Goal: Task Accomplishment & Management: Use online tool/utility

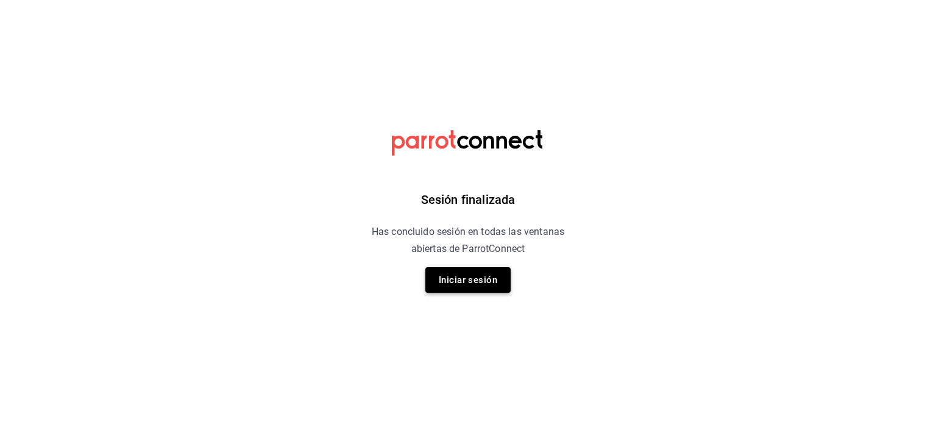
click at [486, 275] on button "Iniciar sesión" at bounding box center [467, 280] width 85 height 26
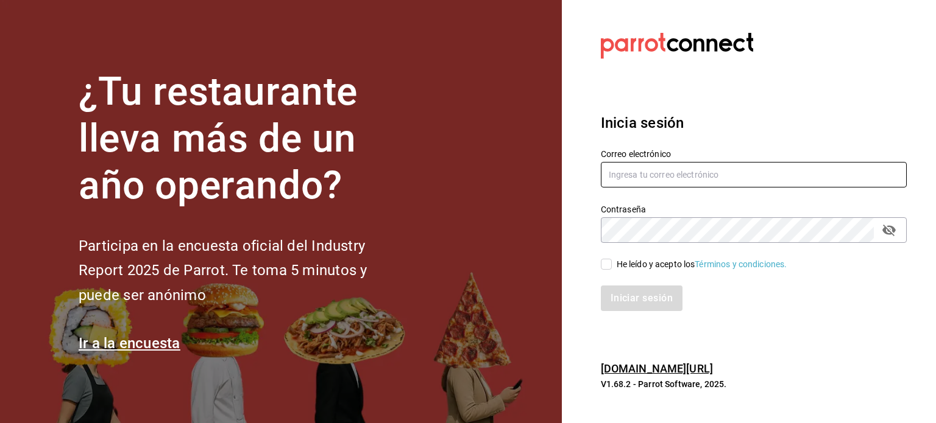
type input "[PERSON_NAME][EMAIL_ADDRESS][DOMAIN_NAME]"
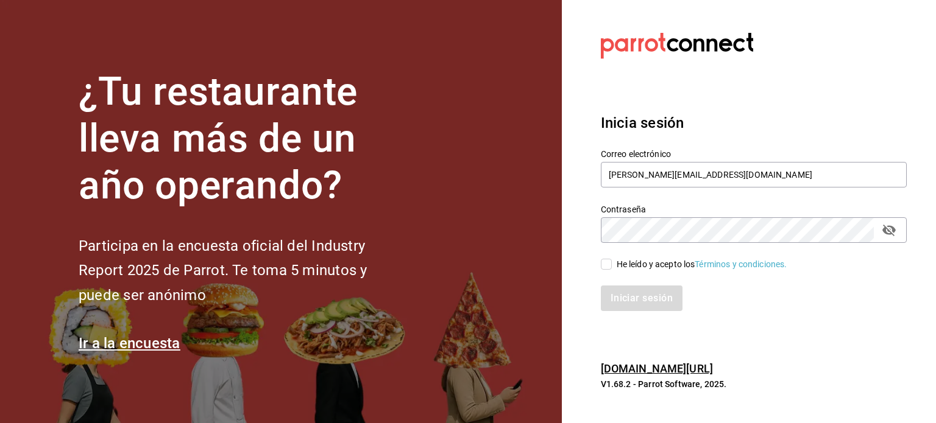
click at [607, 266] on input "He leído y acepto los Términos y condiciones." at bounding box center [606, 264] width 11 height 11
checkbox input "true"
click at [609, 298] on button "Iniciar sesión" at bounding box center [642, 299] width 83 height 26
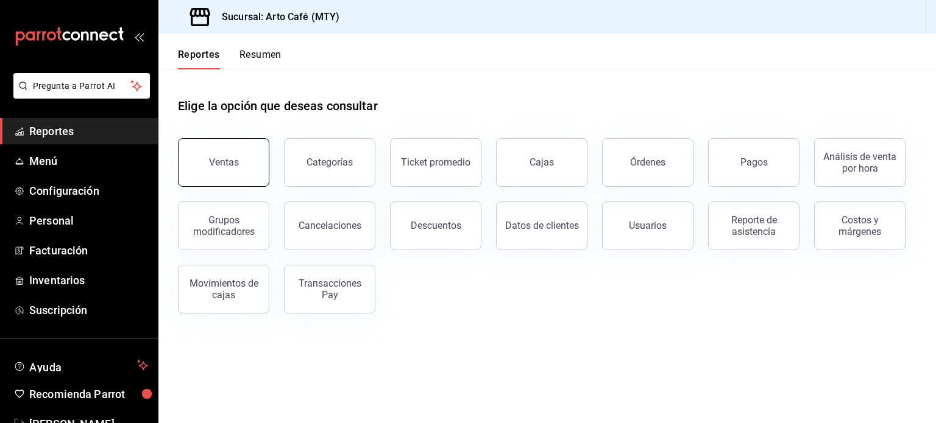
click at [246, 157] on button "Ventas" at bounding box center [223, 162] width 91 height 49
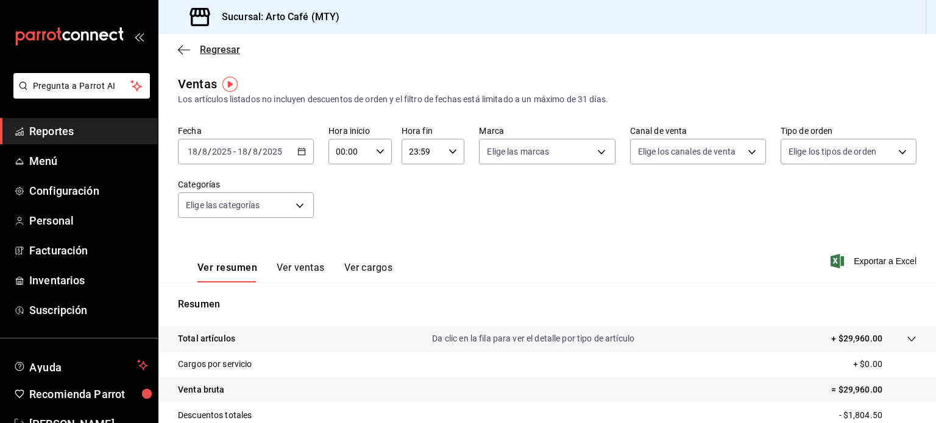
click at [182, 55] on div "Regresar" at bounding box center [546, 49] width 777 height 31
click at [180, 49] on icon "button" at bounding box center [184, 49] width 12 height 11
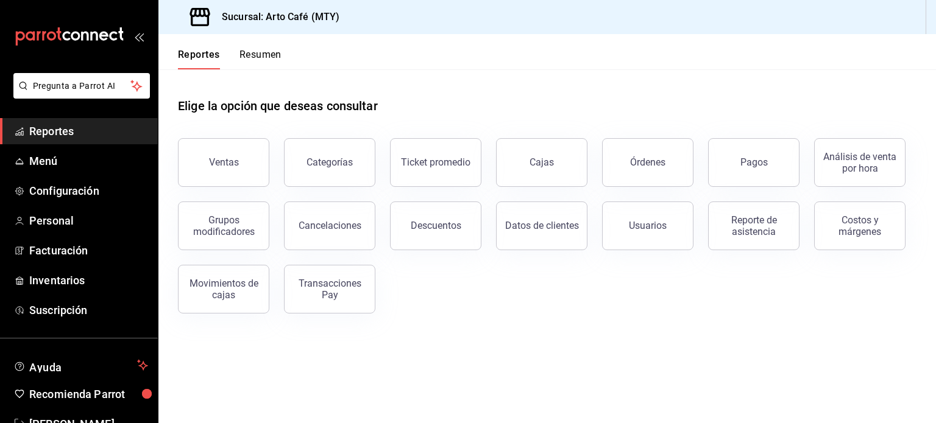
click at [295, 19] on h3 "Sucursal: Arto Café (MTY)" at bounding box center [275, 17] width 127 height 15
